Goal: Task Accomplishment & Management: Use online tool/utility

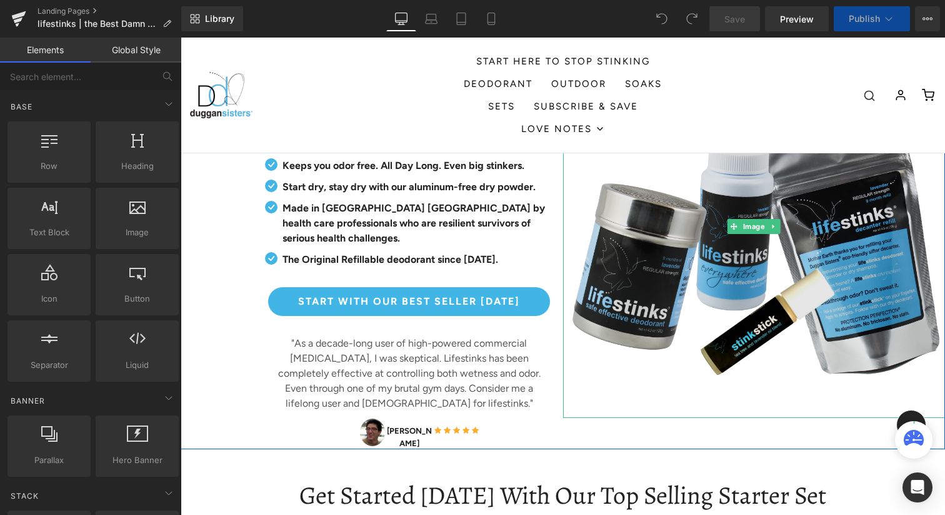
scroll to position [367, 0]
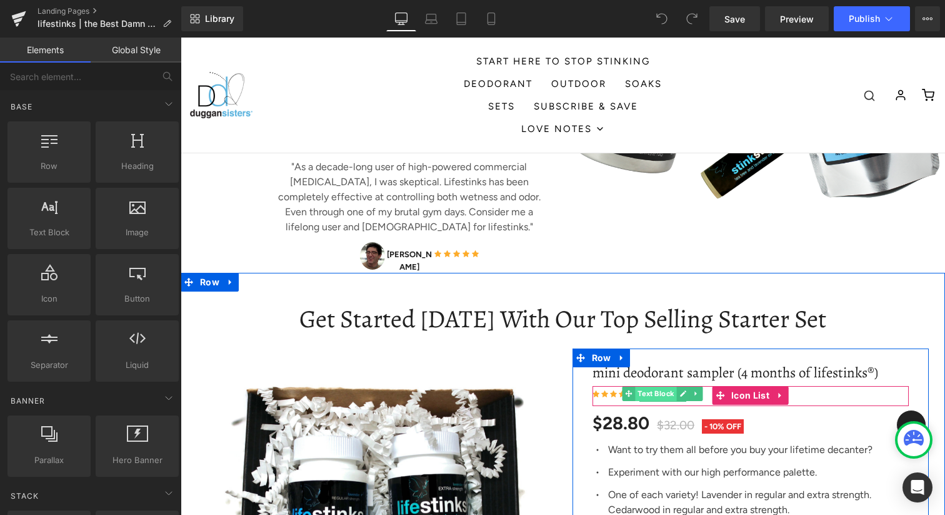
click at [659, 391] on span "Text Block" at bounding box center [655, 393] width 41 height 15
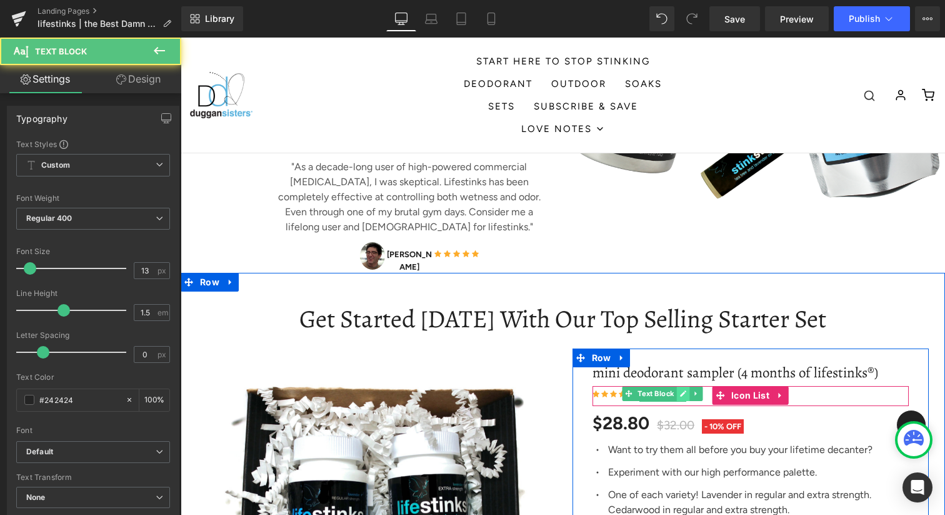
click at [682, 391] on icon at bounding box center [683, 394] width 6 height 6
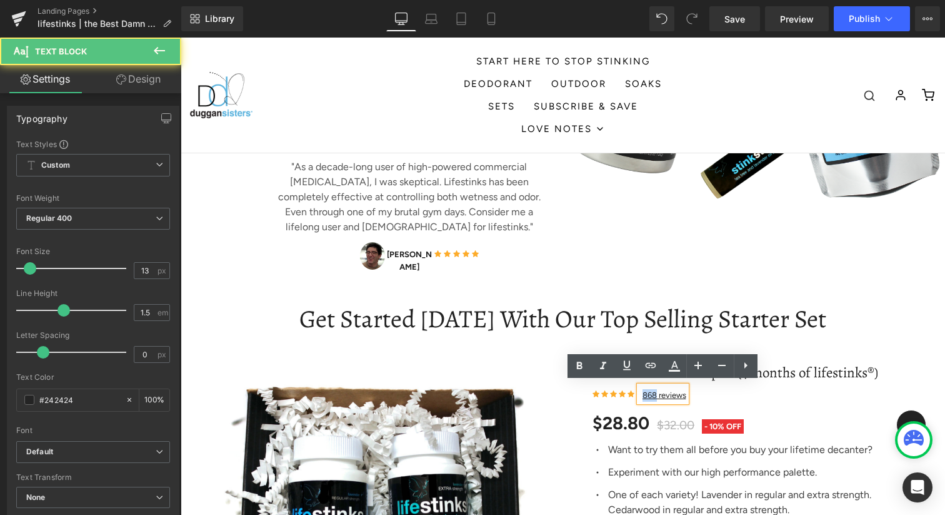
drag, startPoint x: 656, startPoint y: 391, endPoint x: 643, endPoint y: 391, distance: 13.1
click at [643, 391] on u "868 reviews" at bounding box center [665, 394] width 44 height 9
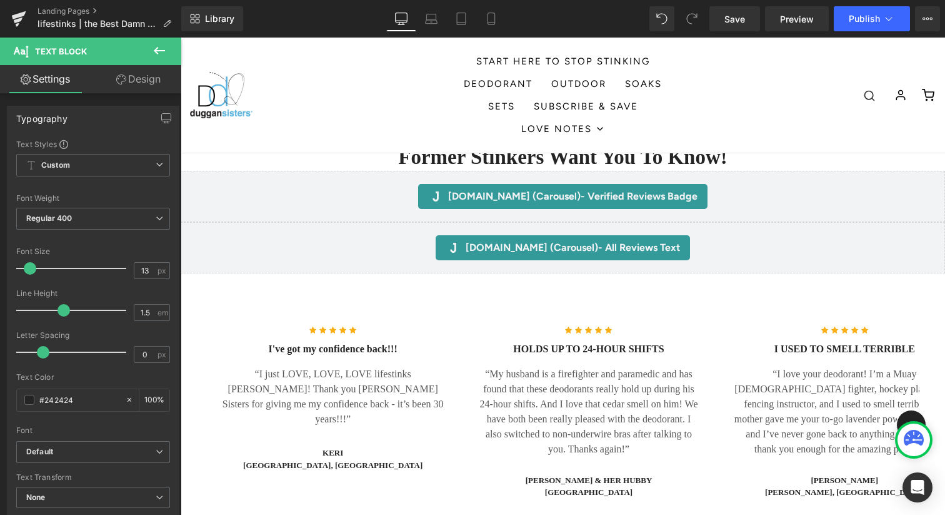
scroll to position [6369, 0]
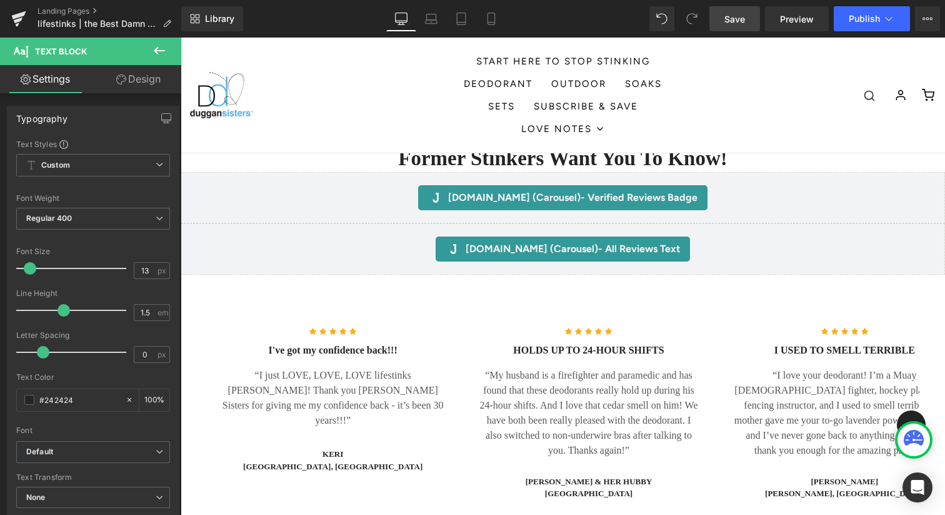
click at [722, 17] on link "Save" at bounding box center [735, 18] width 51 height 25
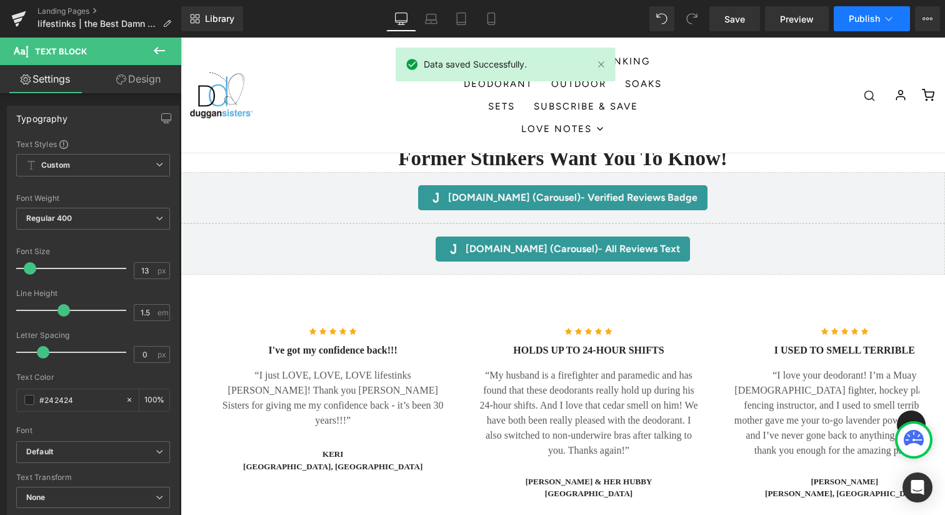
click at [865, 22] on span "Publish" at bounding box center [864, 19] width 31 height 10
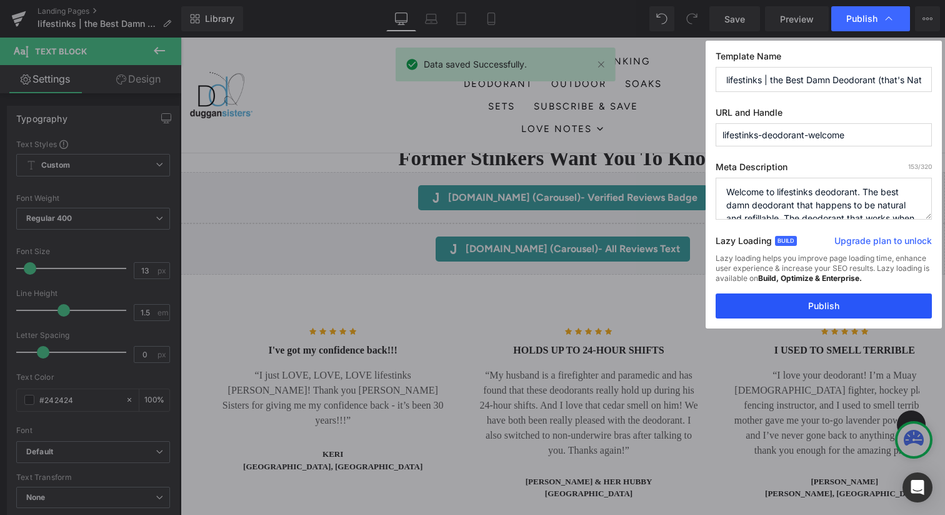
click at [785, 303] on button "Publish" at bounding box center [824, 305] width 216 height 25
